Goal: Check status: Check status

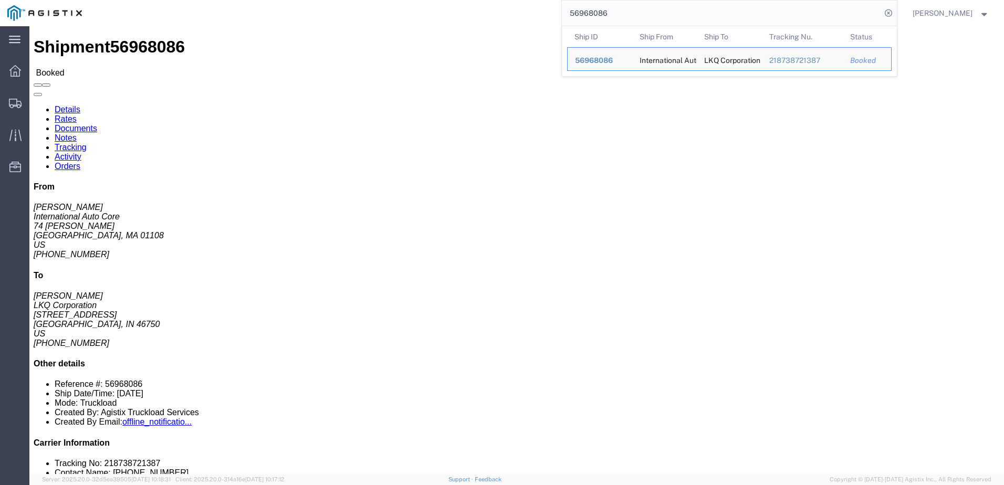
scroll to position [420, 0]
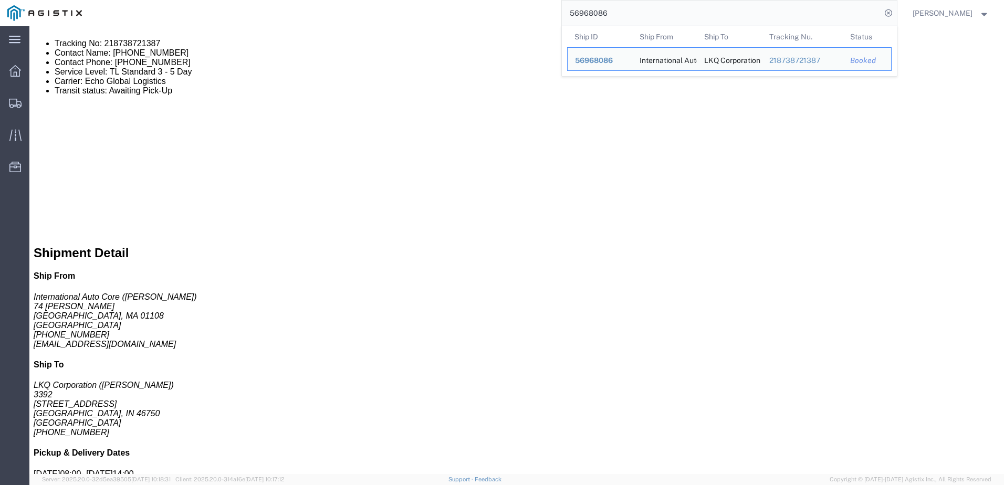
click at [637, 14] on input "56968086" at bounding box center [721, 13] width 319 height 25
click at [636, 15] on input "56968086" at bounding box center [721, 13] width 319 height 25
type input "56968132"
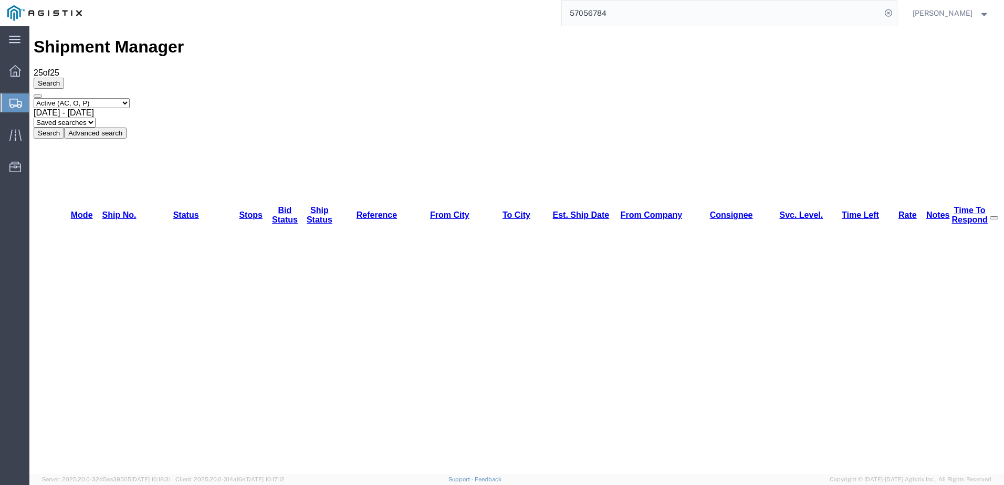
scroll to position [81, 0]
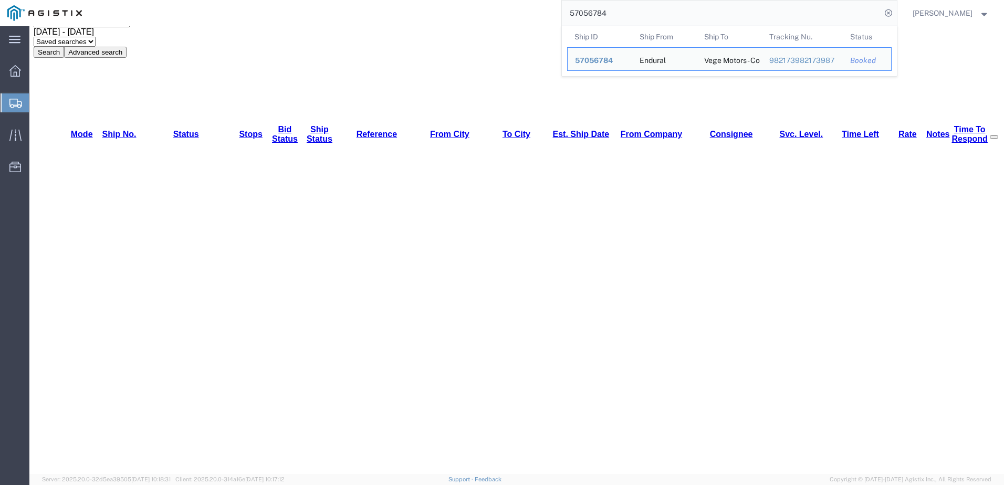
click at [629, 15] on input "57056784" at bounding box center [721, 13] width 319 height 25
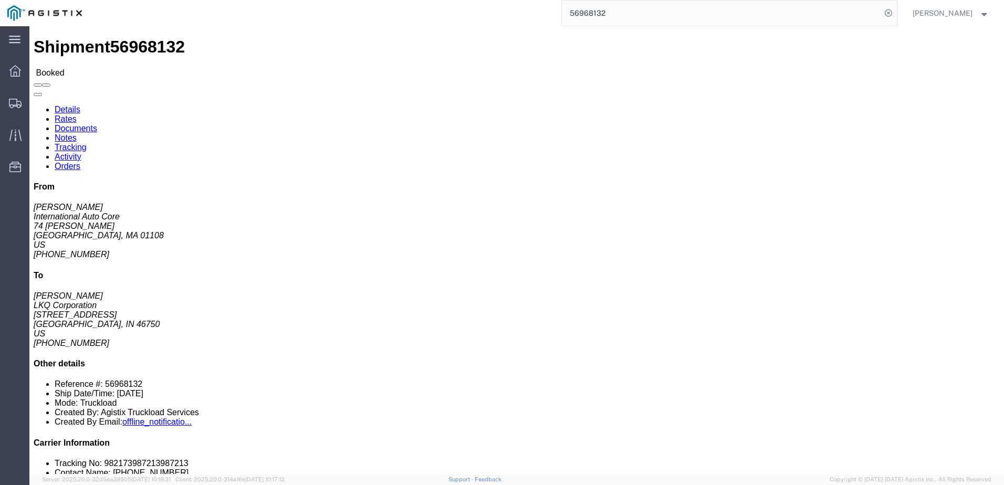
click at [641, 13] on input "56968132" at bounding box center [721, 13] width 319 height 25
click link "Notes"
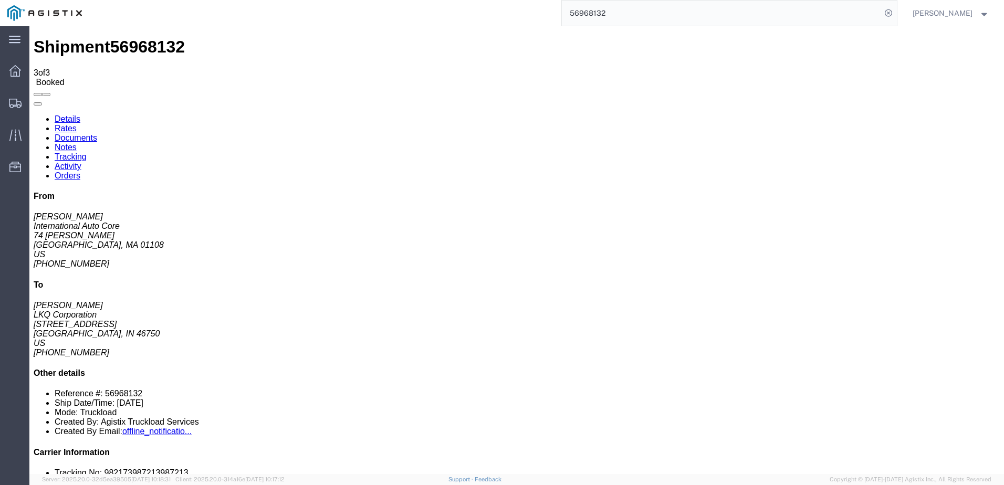
click at [64, 114] on link "Details" at bounding box center [68, 118] width 26 height 9
click link "Rates"
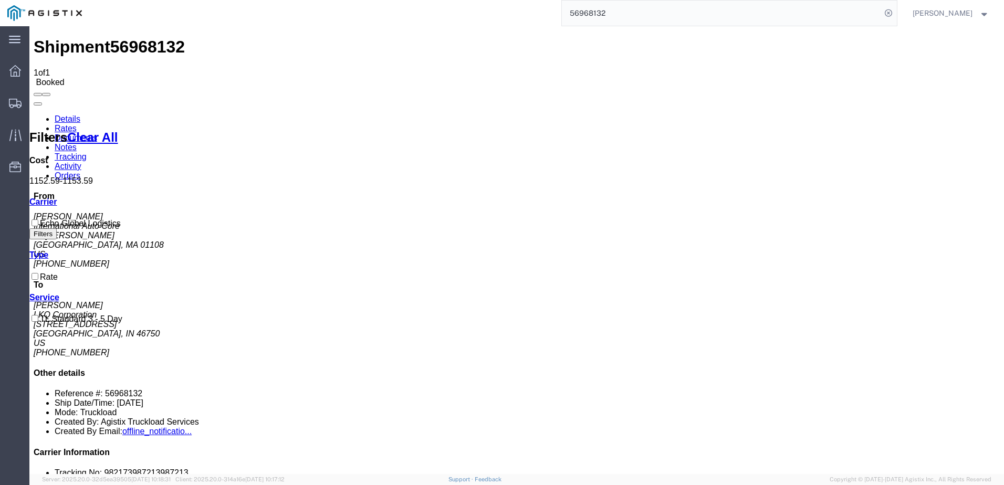
click at [73, 114] on link "Details" at bounding box center [68, 118] width 26 height 9
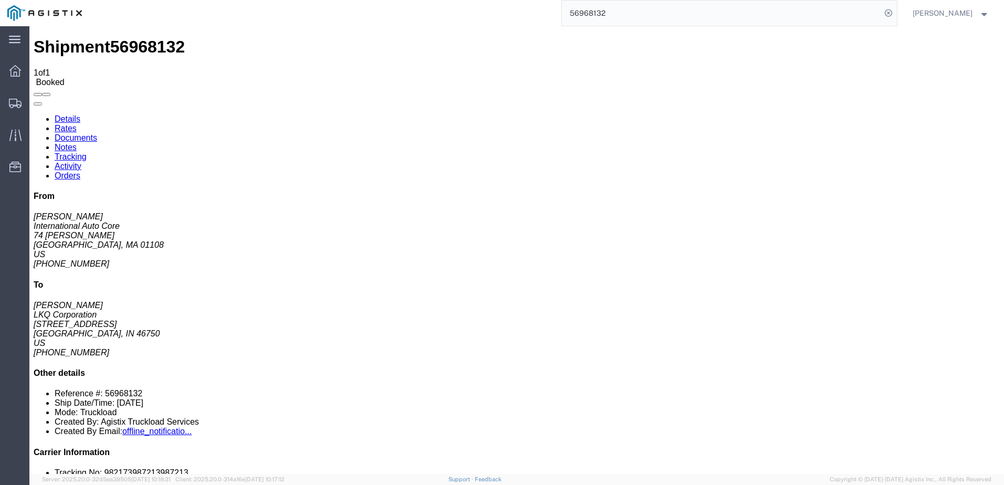
click at [615, 10] on input "56968132" at bounding box center [721, 13] width 319 height 25
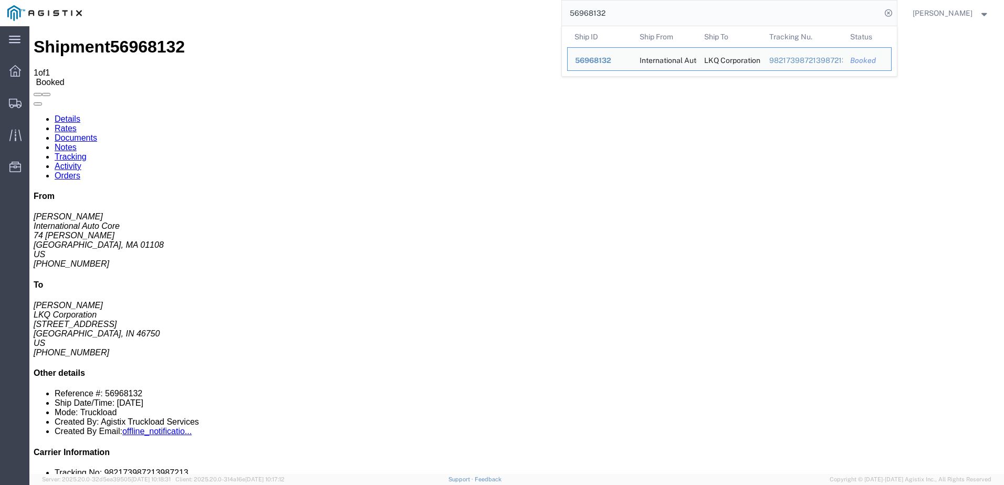
click at [615, 10] on input "56968132" at bounding box center [721, 13] width 319 height 25
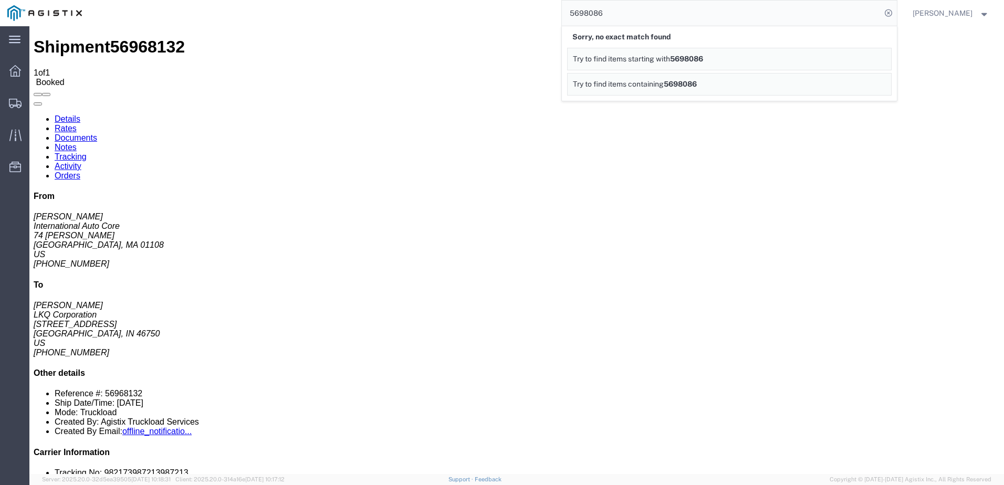
click at [604, 17] on input "5698086" at bounding box center [721, 13] width 319 height 25
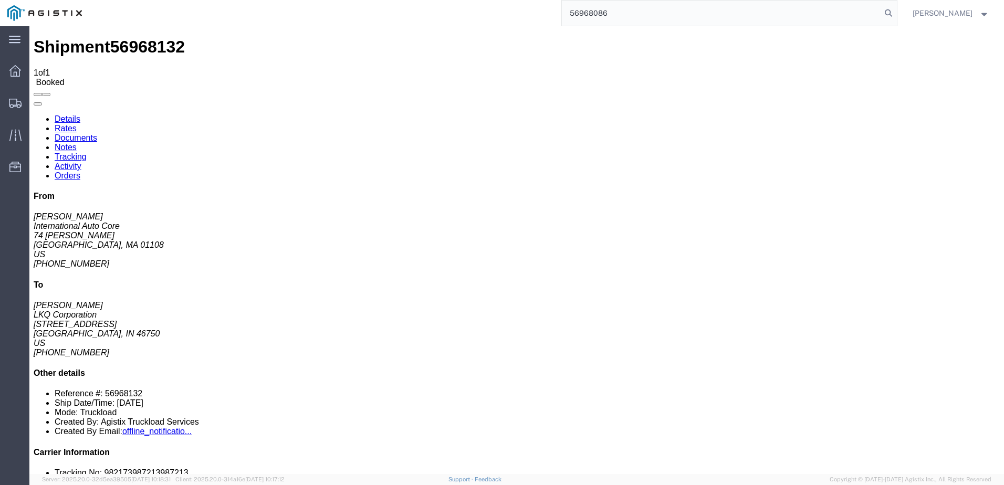
type input "56968086"
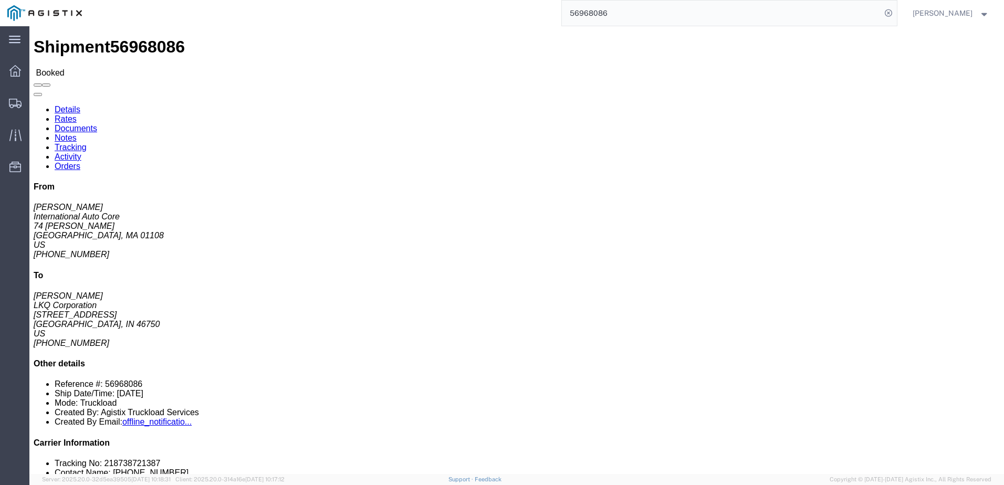
click link "Notes"
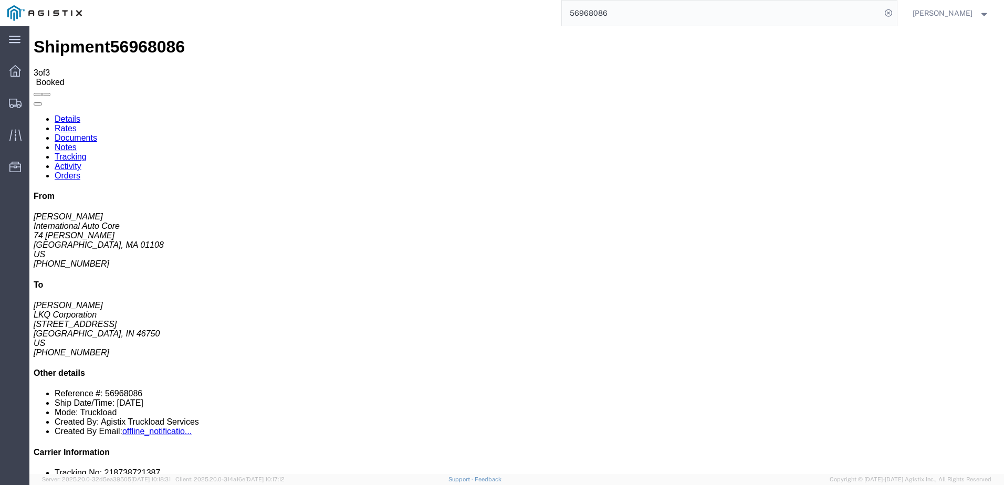
drag, startPoint x: 109, startPoint y: 62, endPoint x: 30, endPoint y: 211, distance: 168.2
click at [77, 124] on link "Rates" at bounding box center [66, 128] width 22 height 9
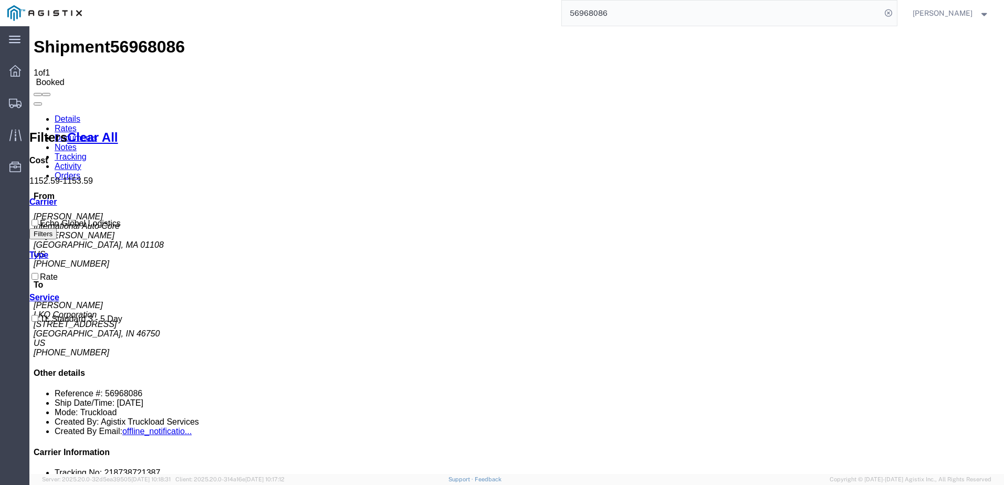
click at [74, 114] on link "Details" at bounding box center [68, 118] width 26 height 9
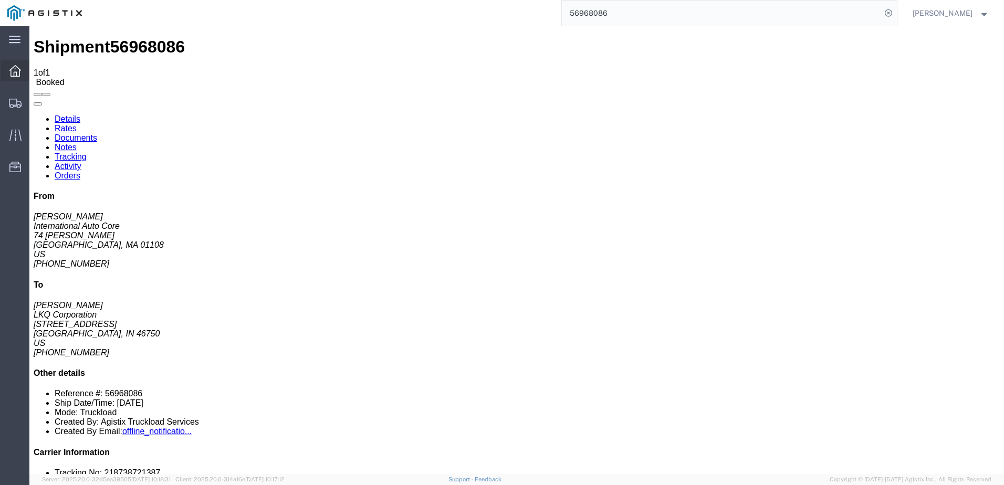
drag, startPoint x: 17, startPoint y: 70, endPoint x: 1, endPoint y: 77, distance: 17.5
click at [17, 70] on icon at bounding box center [15, 71] width 12 height 12
